Goal: Task Accomplishment & Management: Use online tool/utility

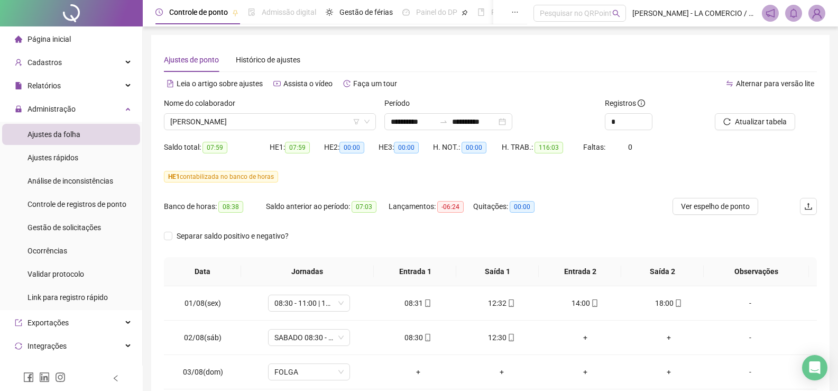
click at [101, 226] on li "Gestão de solicitações" at bounding box center [71, 227] width 138 height 21
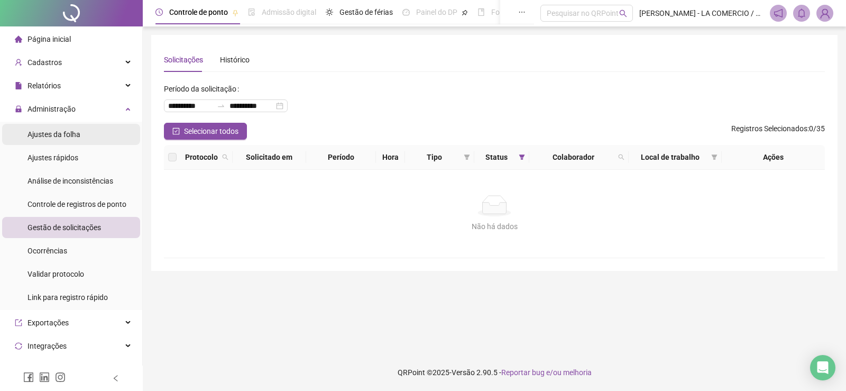
click at [75, 133] on span "Ajustes da folha" at bounding box center [53, 134] width 53 height 8
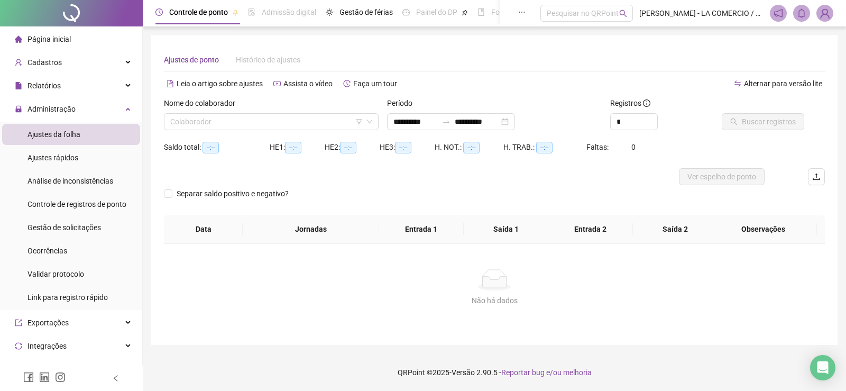
type input "**********"
click at [193, 120] on input "search" at bounding box center [266, 122] width 192 height 16
click at [58, 36] on span "Página inicial" at bounding box center [48, 39] width 43 height 8
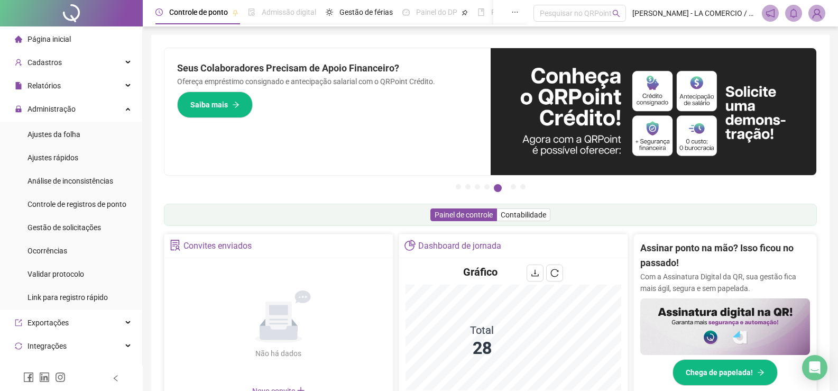
click at [57, 39] on span "Página inicial" at bounding box center [48, 39] width 43 height 8
click at [93, 226] on span "Gestão de solicitações" at bounding box center [63, 227] width 73 height 8
